Goal: Find specific page/section: Find specific page/section

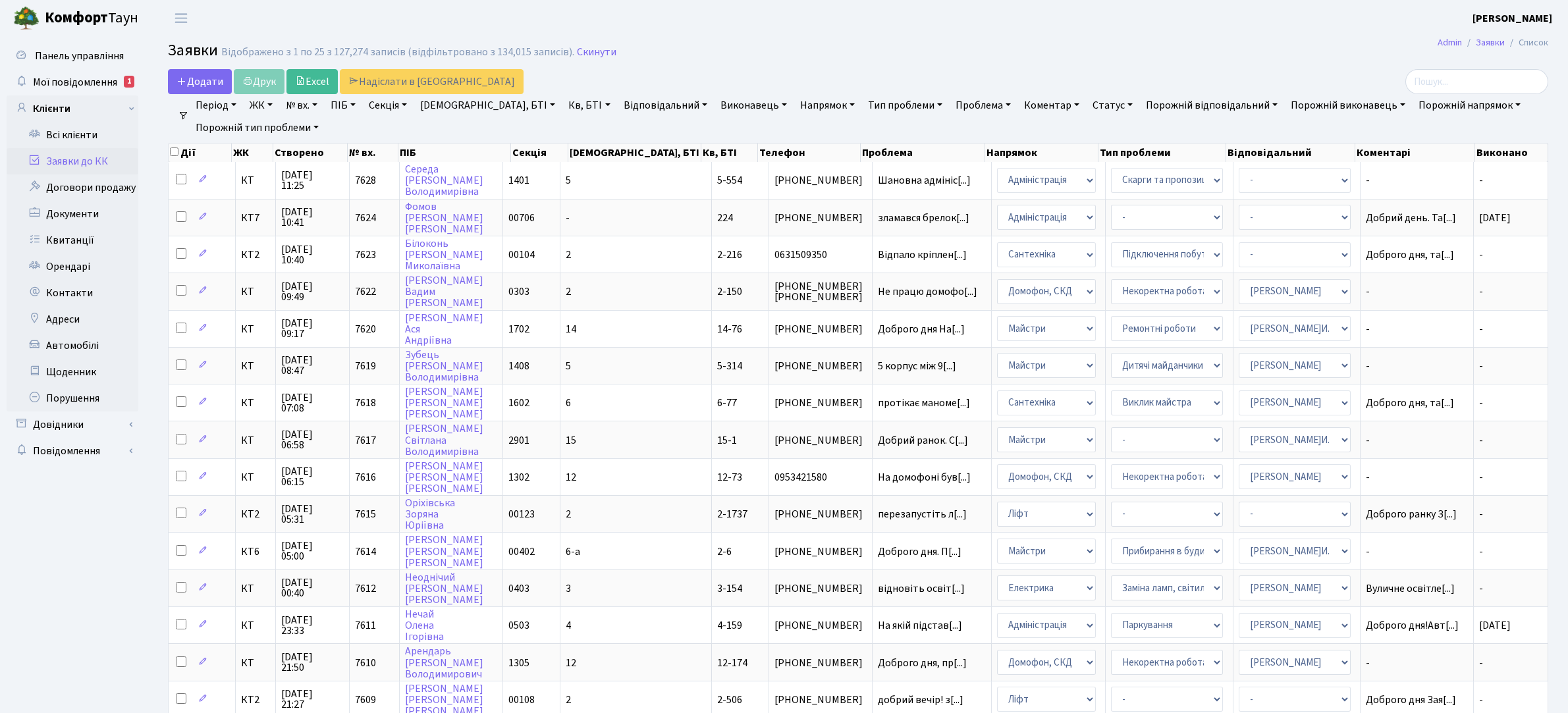
select select "25"
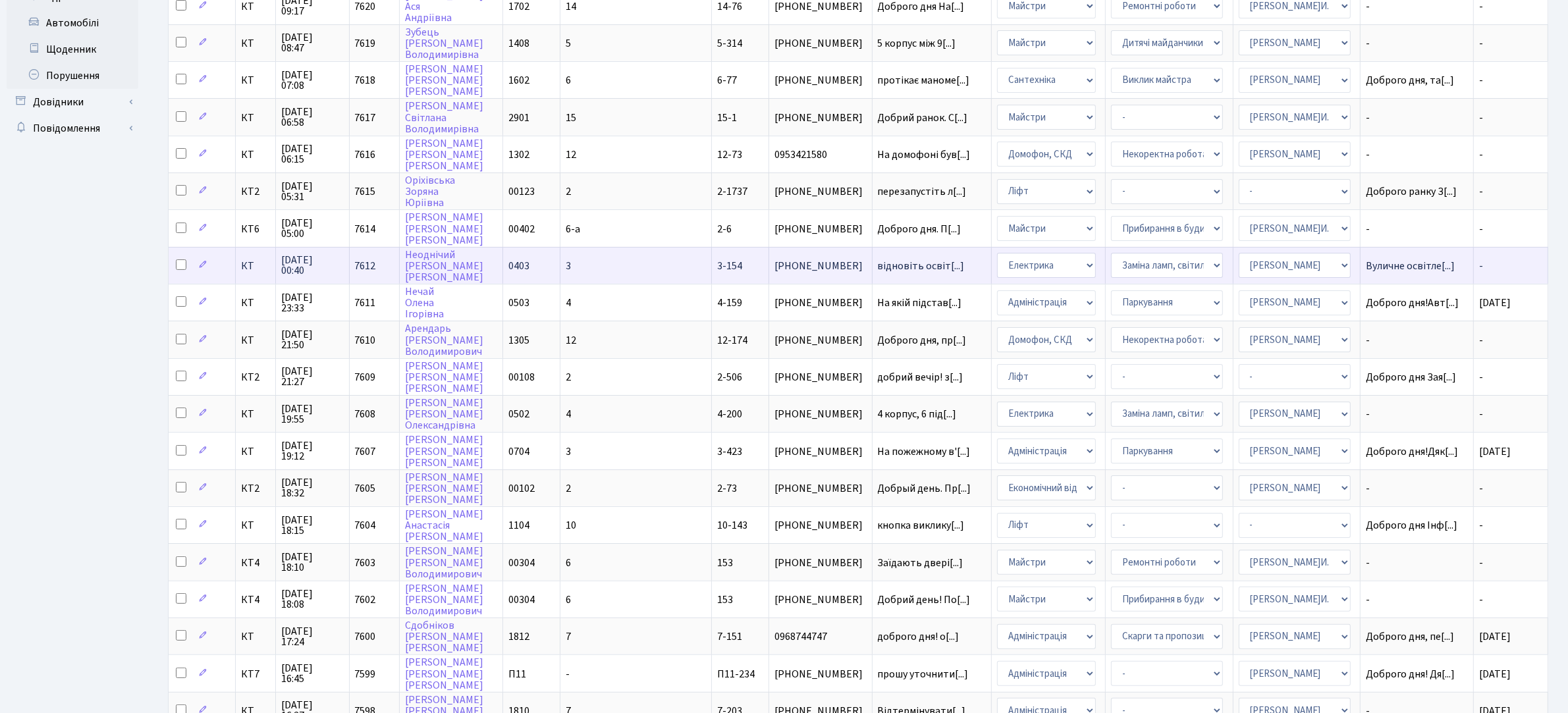
scroll to position [444, 0]
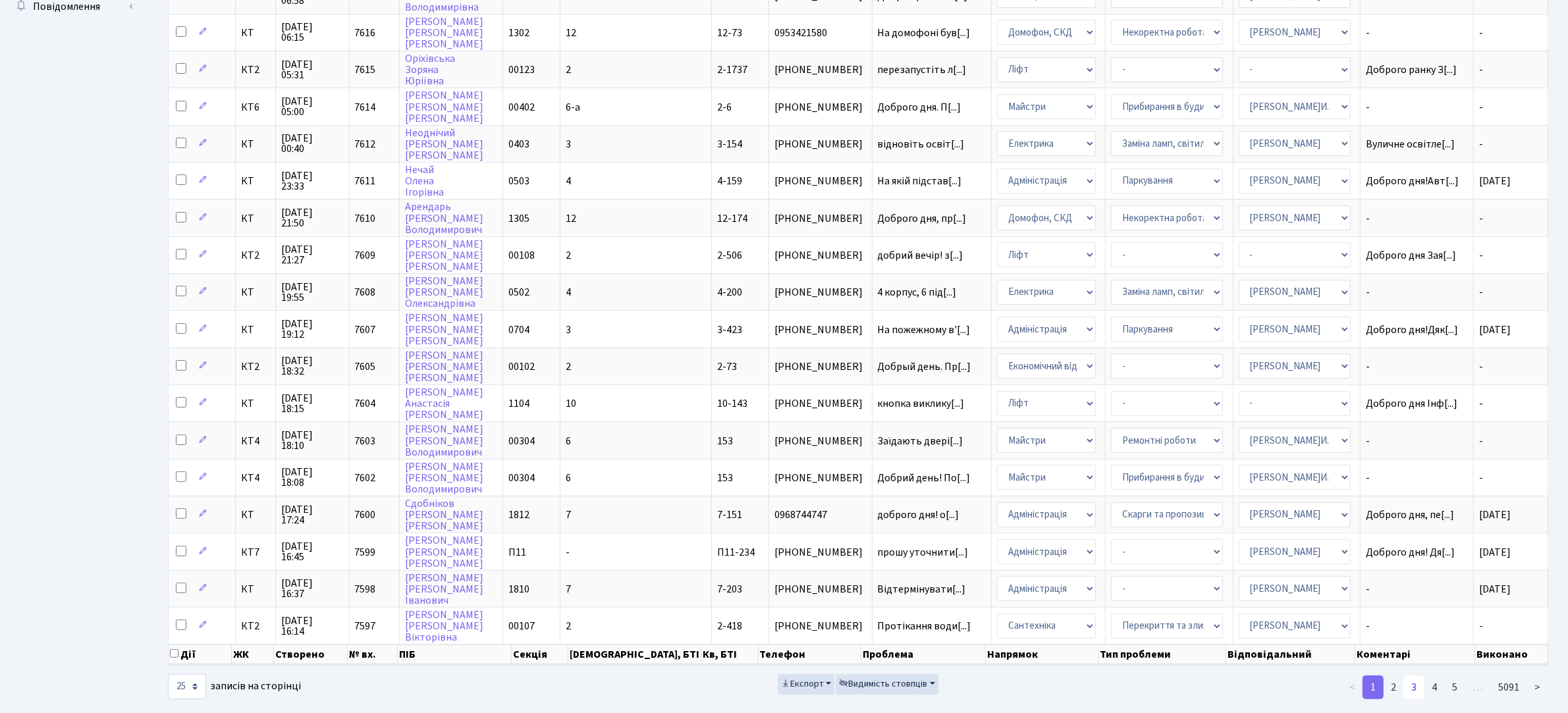
click at [1417, 676] on link "3" at bounding box center [1414, 688] width 21 height 24
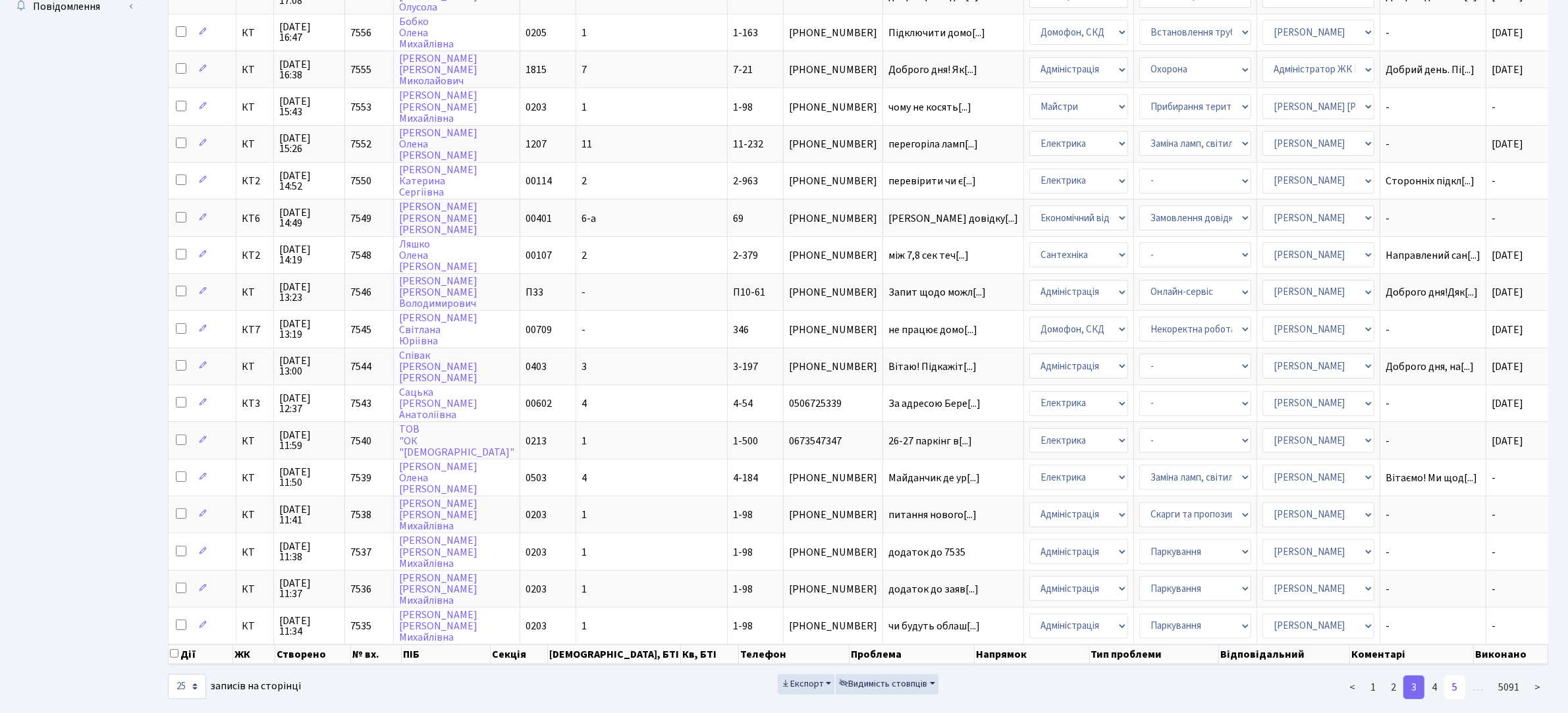
click at [1454, 676] on link "5" at bounding box center [1454, 688] width 21 height 24
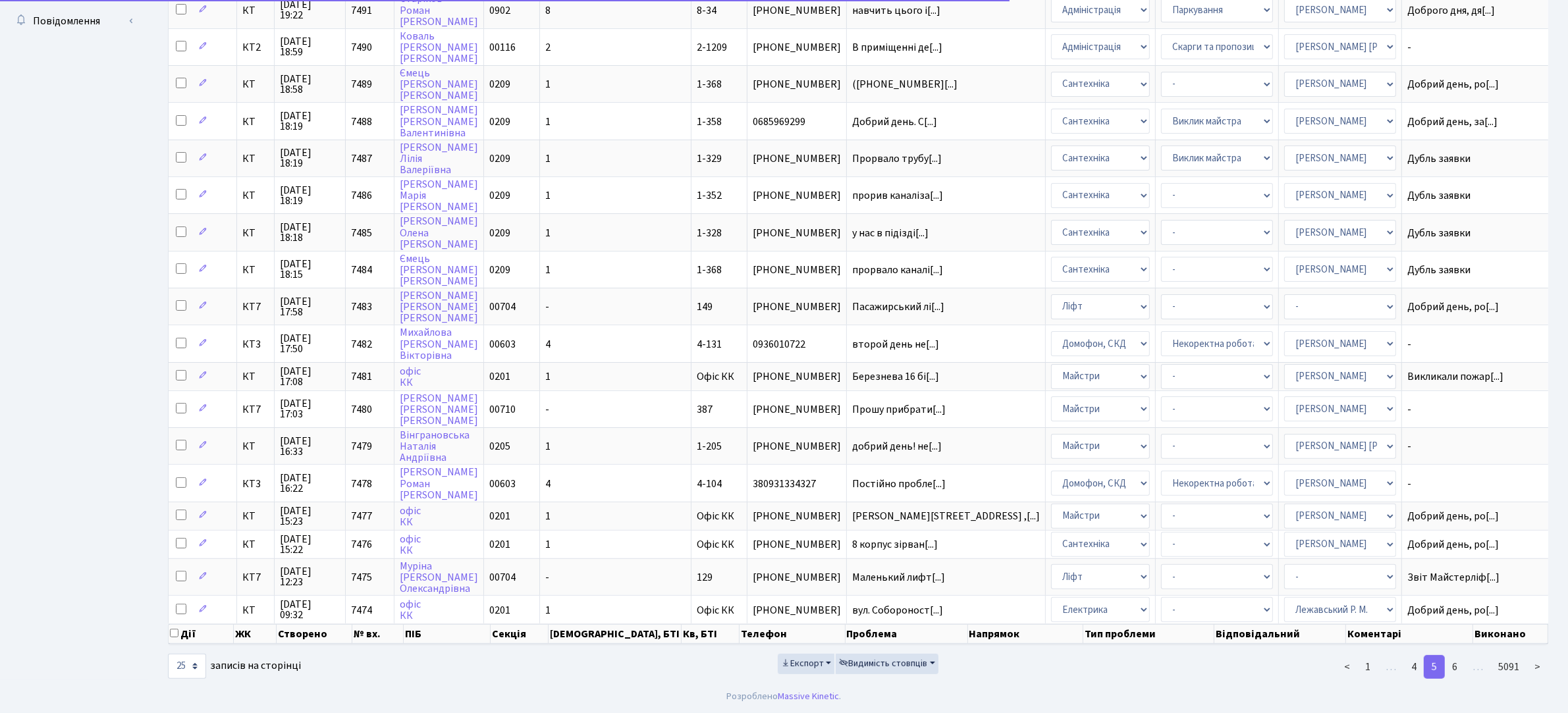
scroll to position [413, 0]
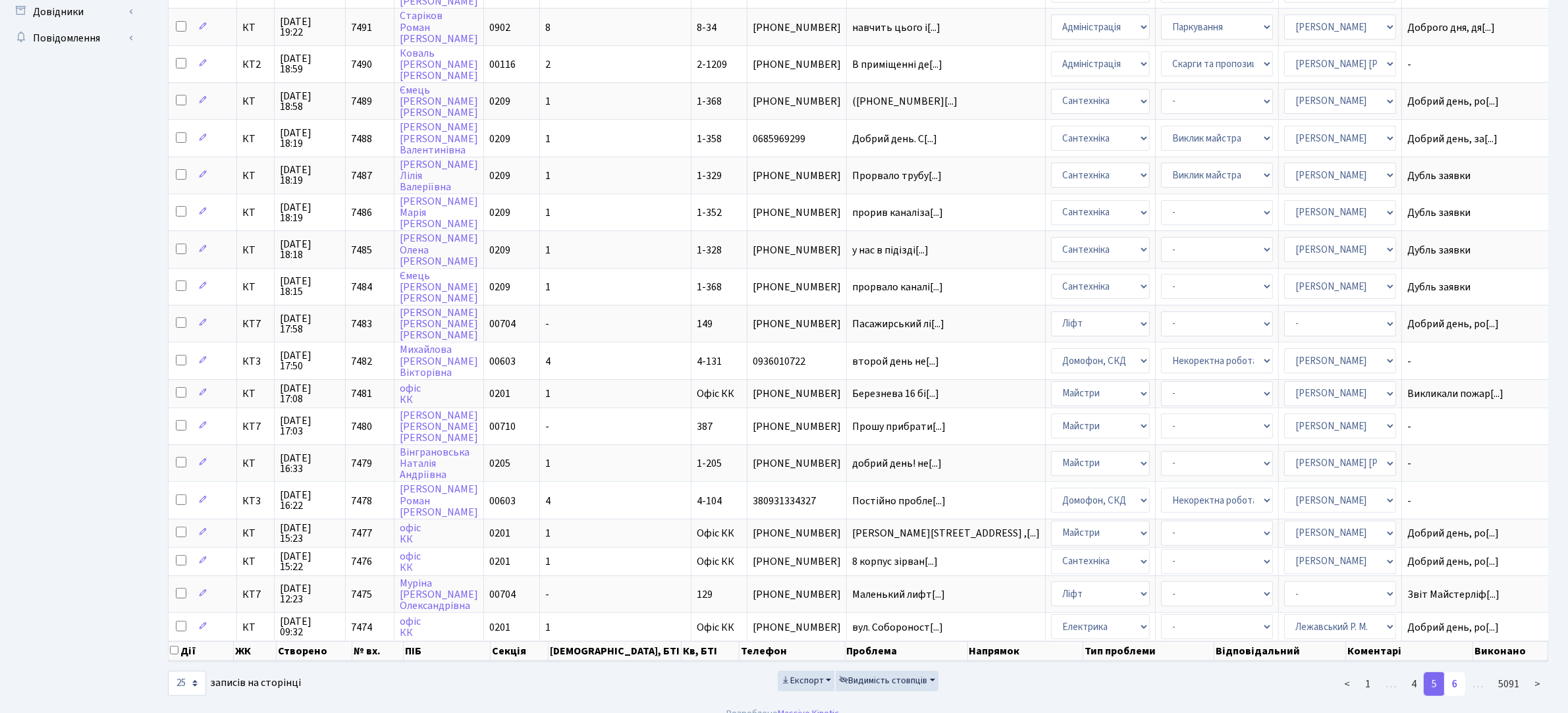
click at [1454, 673] on link "6" at bounding box center [1454, 684] width 21 height 24
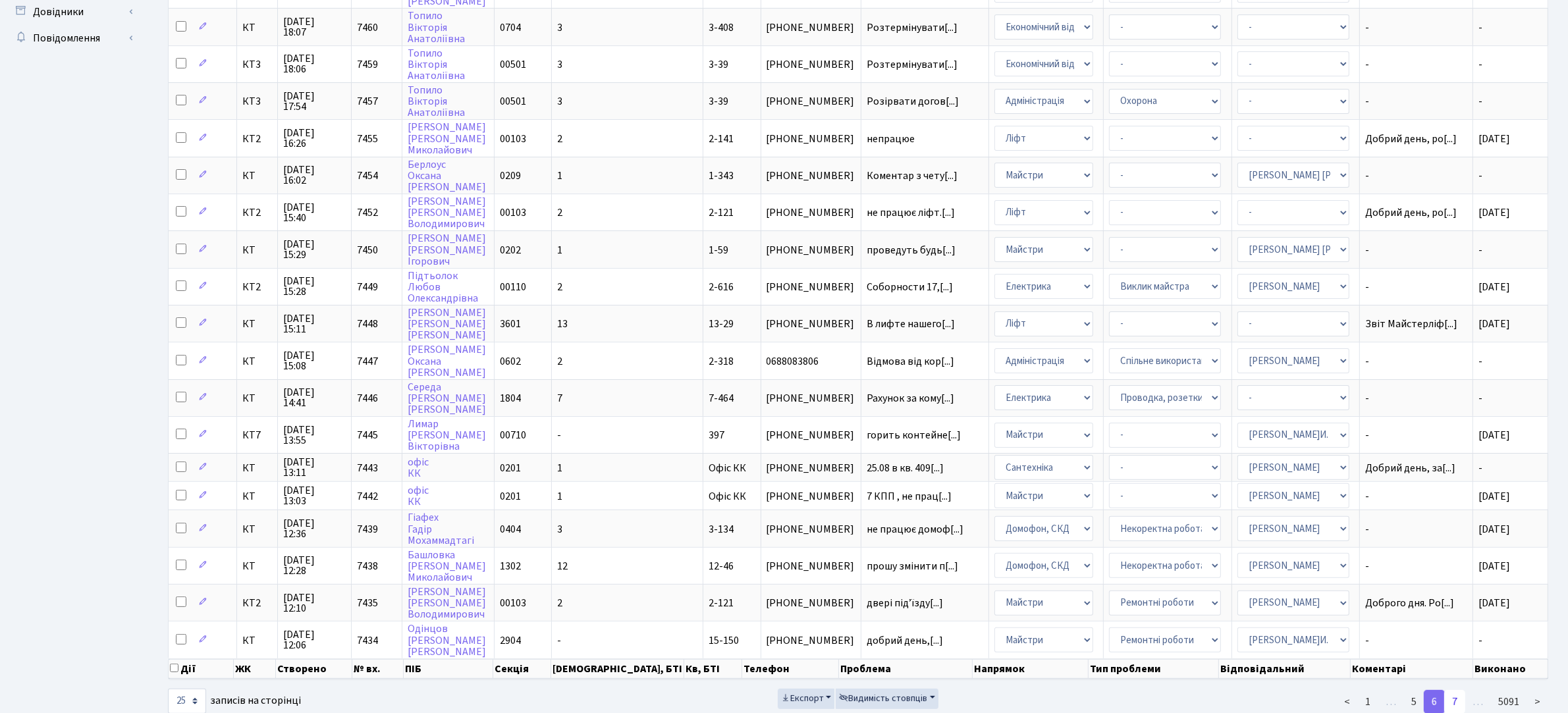
click at [1457, 690] on link "7" at bounding box center [1454, 702] width 21 height 24
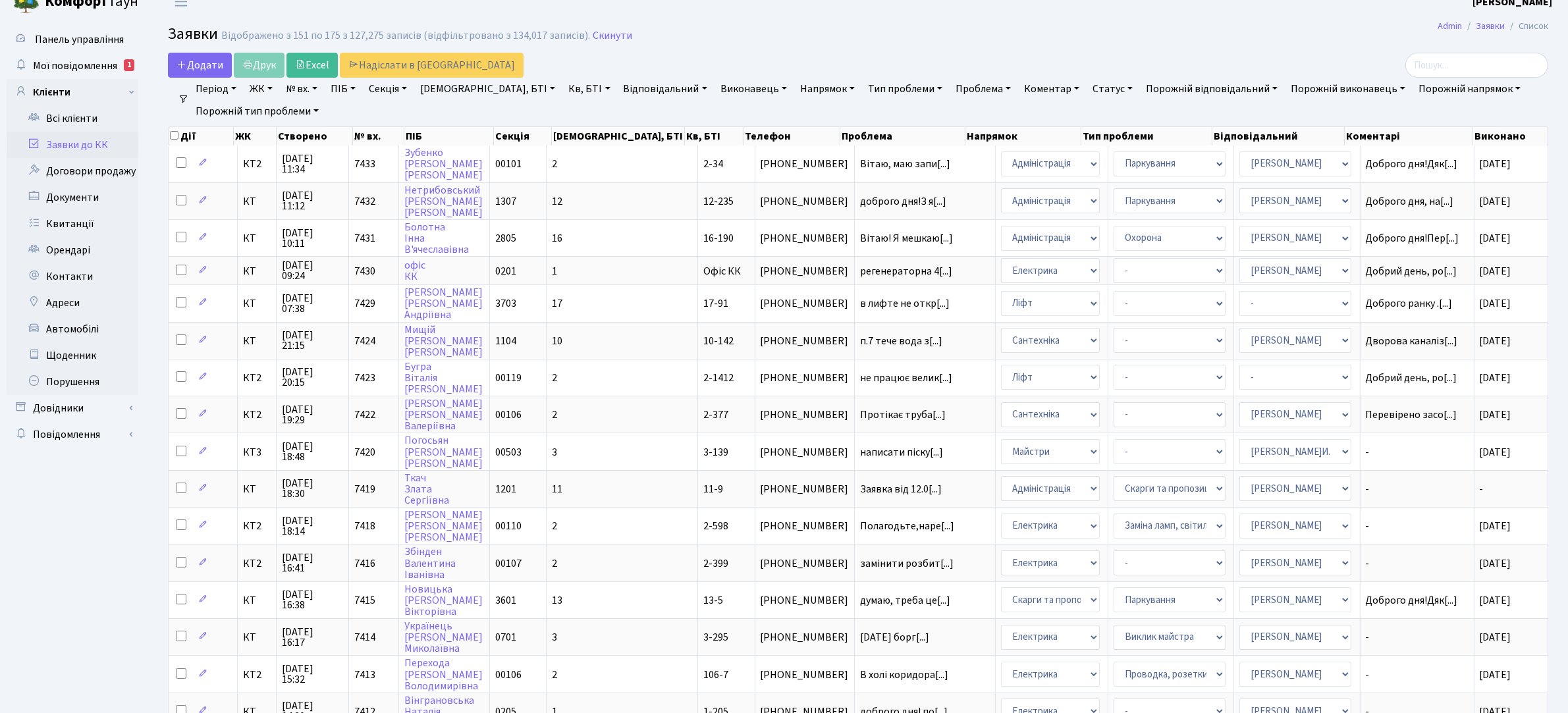
scroll to position [0, 0]
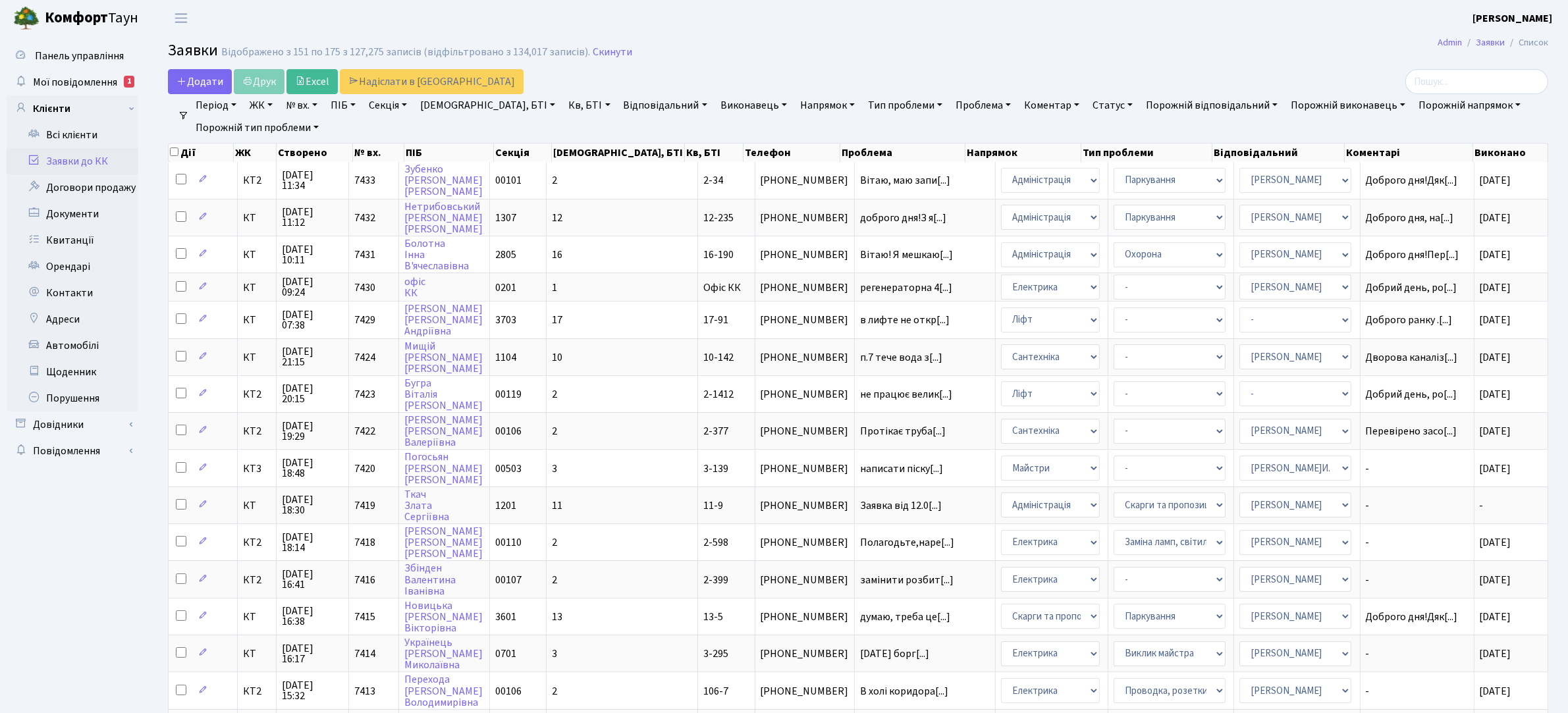
click at [307, 107] on link "№ вх." at bounding box center [301, 105] width 42 height 22
type input "7103"
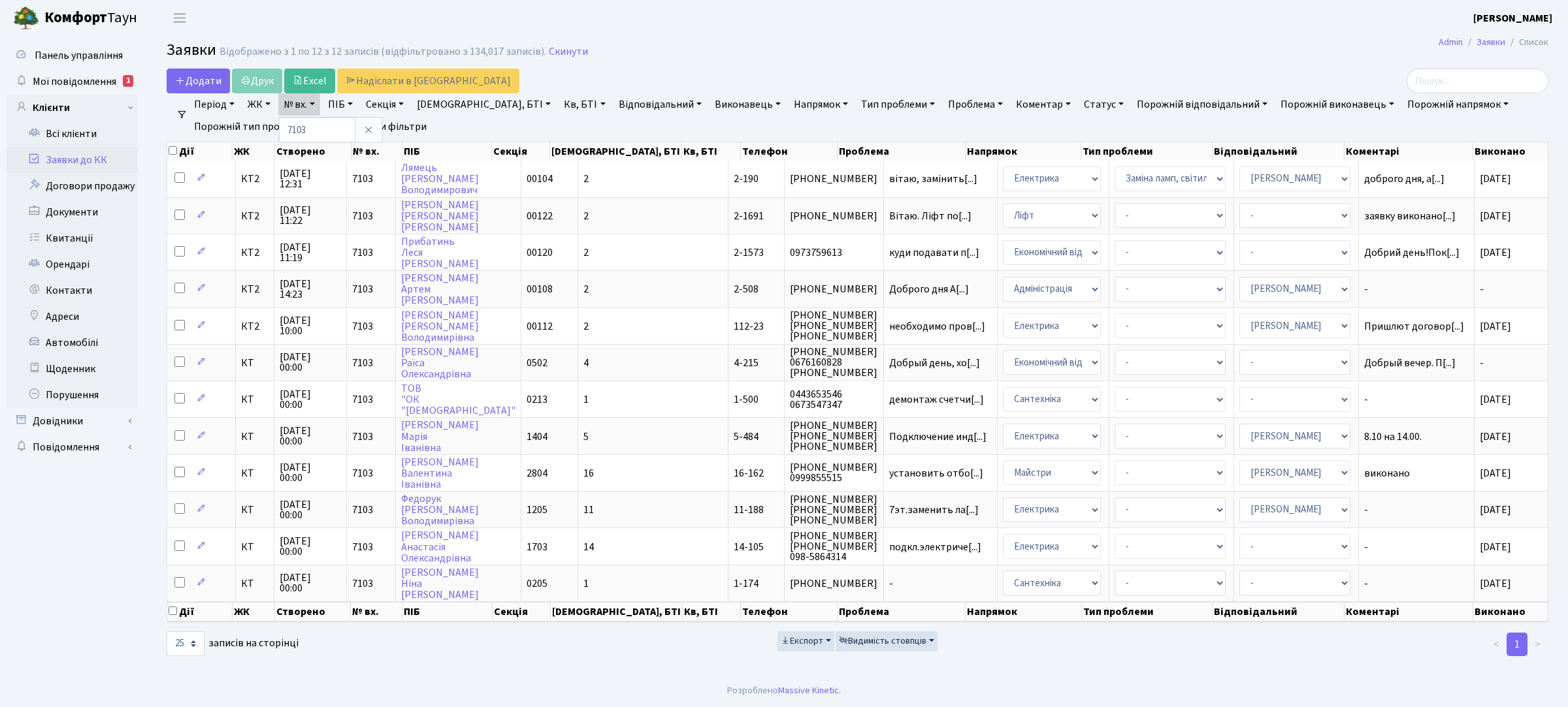
click at [378, 128] on link at bounding box center [369, 130] width 28 height 25
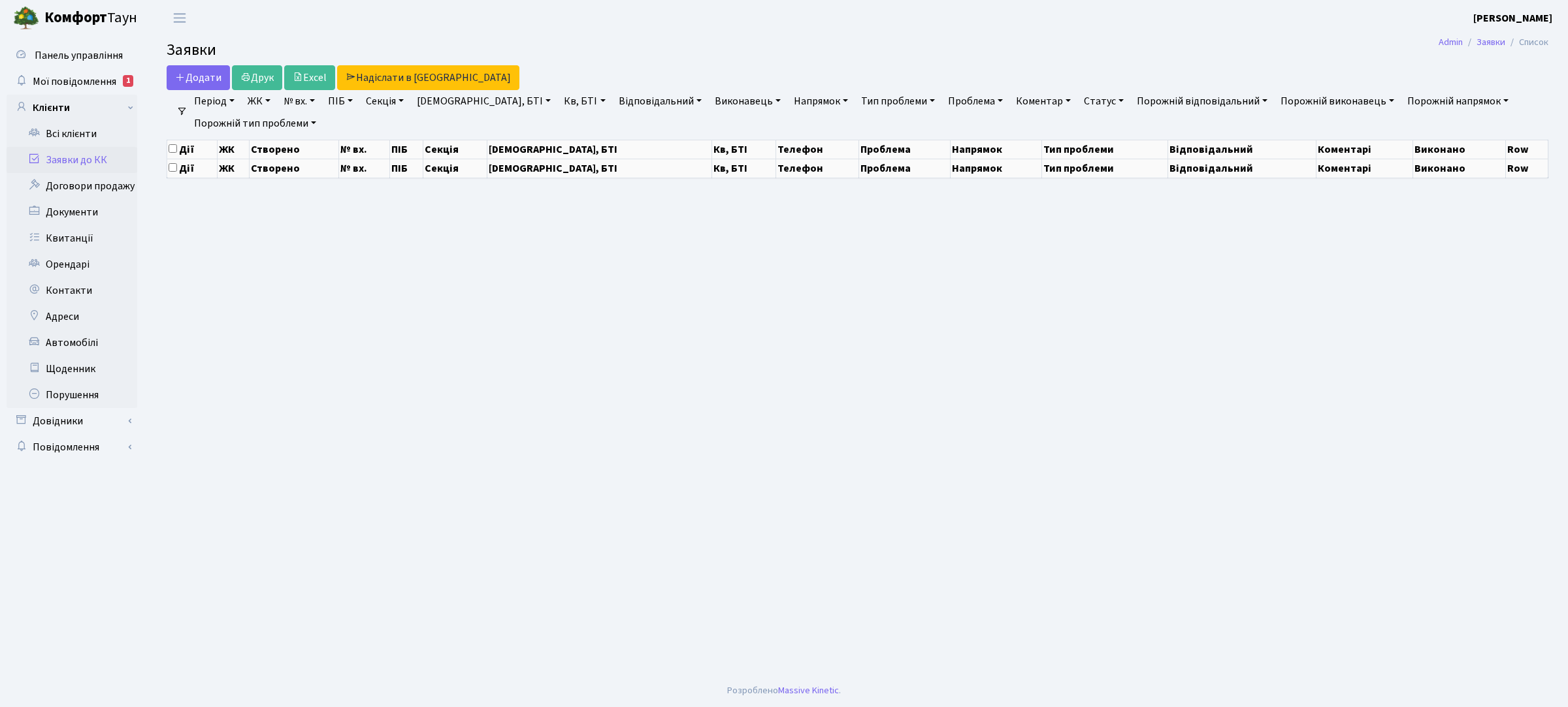
select select "25"
